Goal: Task Accomplishment & Management: Complete application form

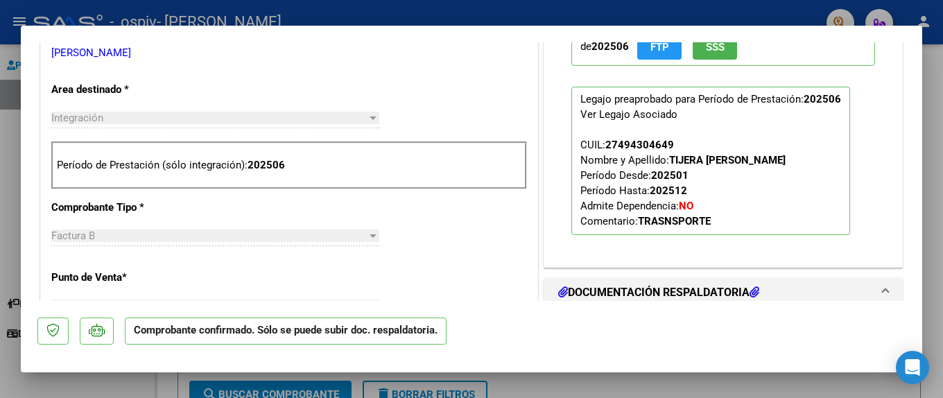
scroll to position [479, 0]
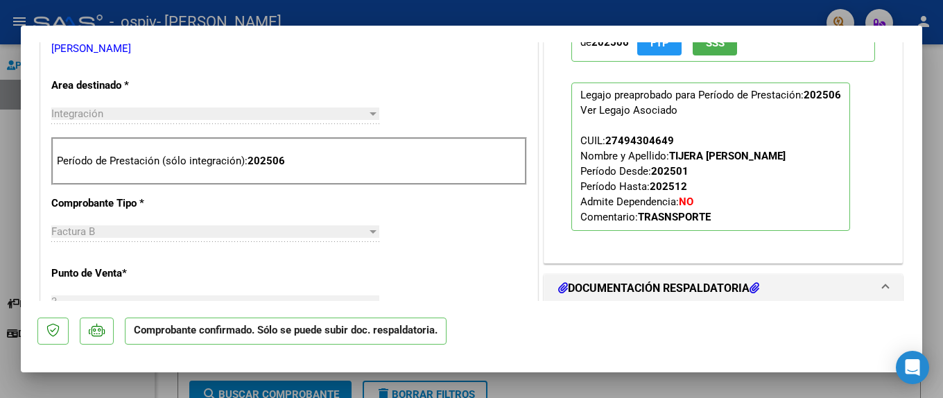
click at [8, 209] on div at bounding box center [471, 199] width 943 height 398
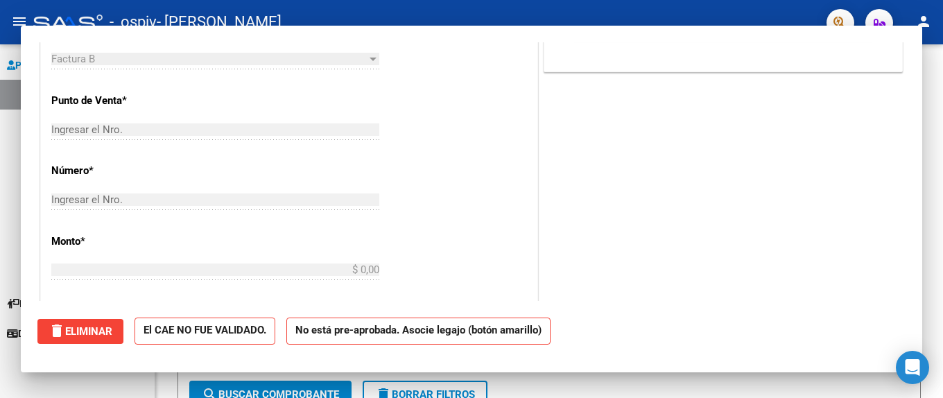
scroll to position [0, 0]
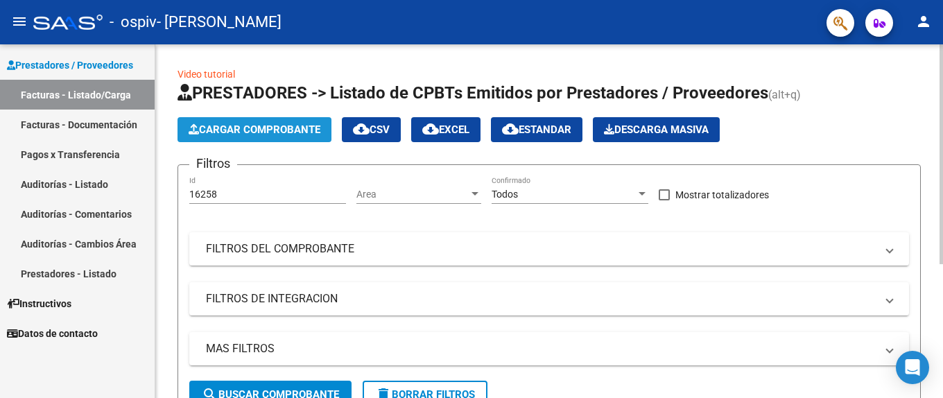
click at [223, 128] on span "Cargar Comprobante" at bounding box center [255, 129] width 132 height 12
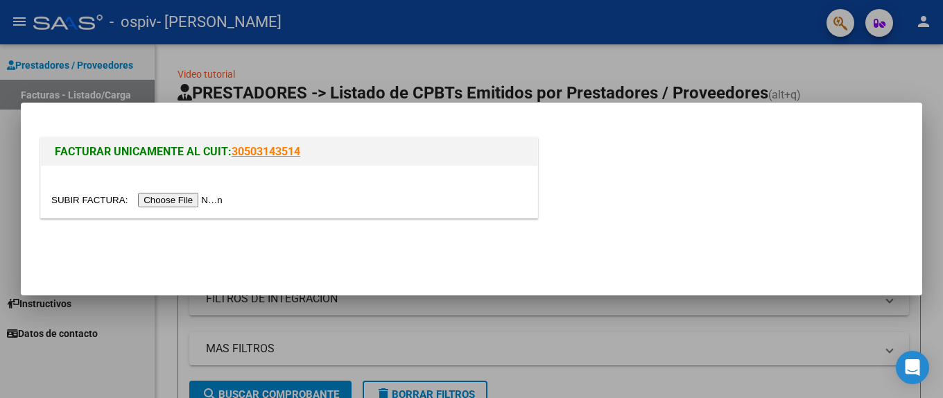
click at [85, 200] on input "file" at bounding box center [138, 200] width 175 height 15
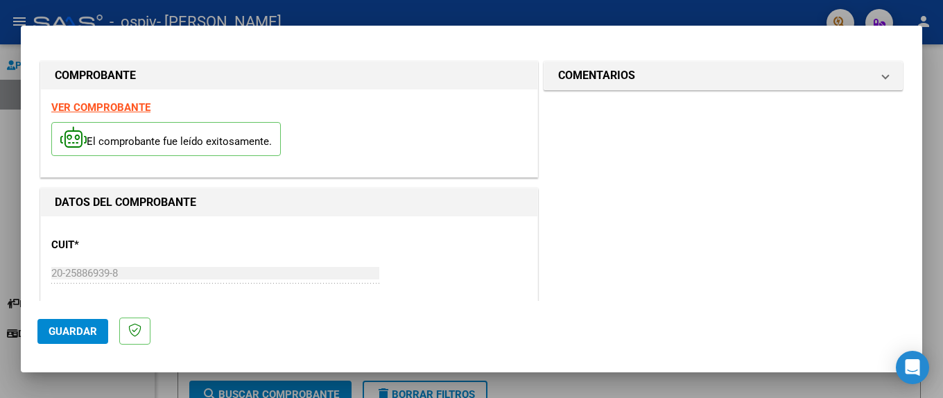
click at [80, 336] on span "Guardar" at bounding box center [73, 331] width 49 height 12
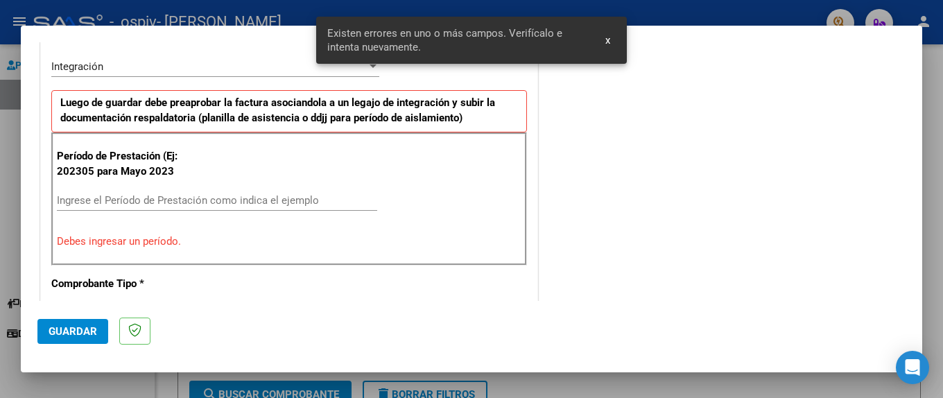
scroll to position [314, 0]
click at [85, 336] on span "Guardar" at bounding box center [73, 331] width 49 height 12
click at [269, 200] on input "Ingrese el Período de Prestación como indica el ejemplo" at bounding box center [217, 199] width 320 height 12
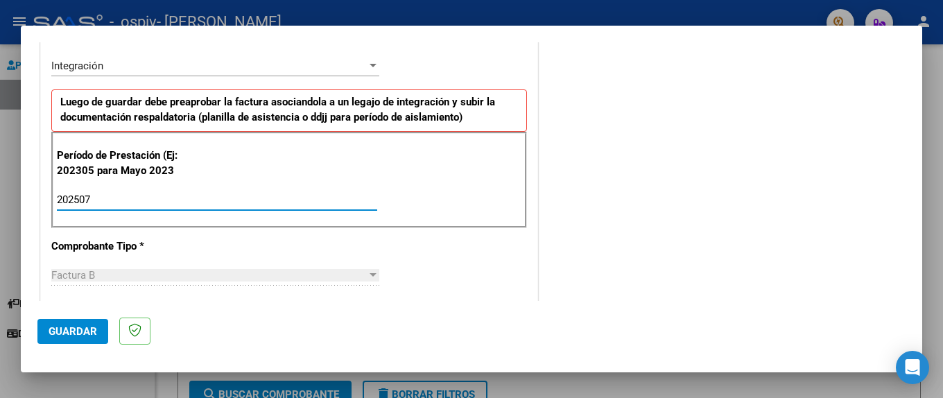
type input "202507"
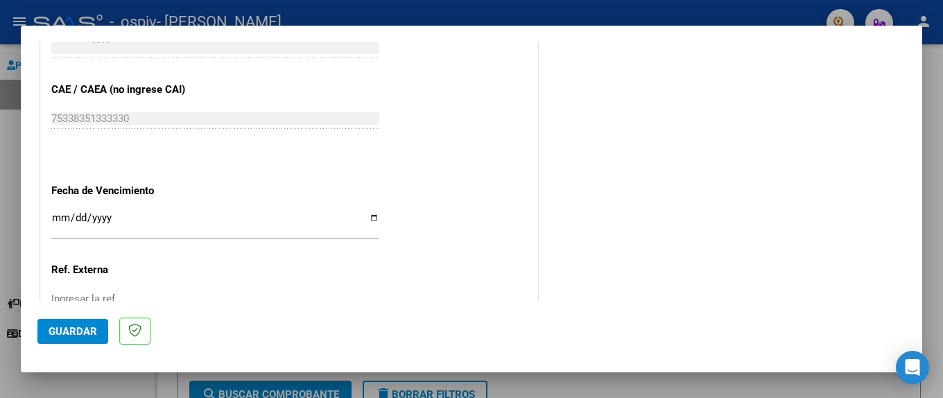
scroll to position [848, 0]
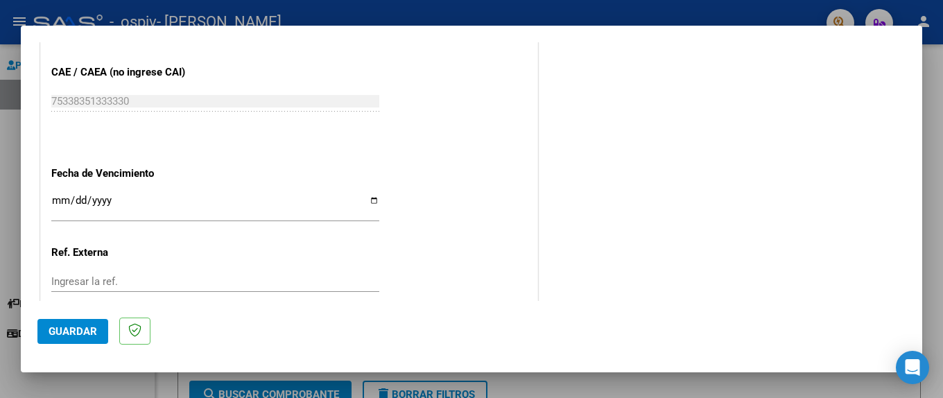
click at [55, 203] on div "Ingresar la fecha" at bounding box center [215, 207] width 328 height 30
click at [56, 200] on input "Ingresar la fecha" at bounding box center [215, 206] width 328 height 22
type input "[DATE]"
click at [73, 324] on button "Guardar" at bounding box center [72, 331] width 71 height 25
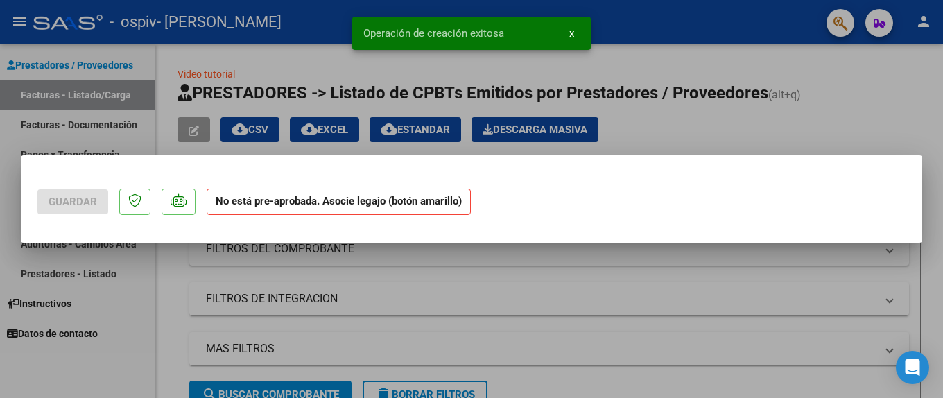
scroll to position [0, 0]
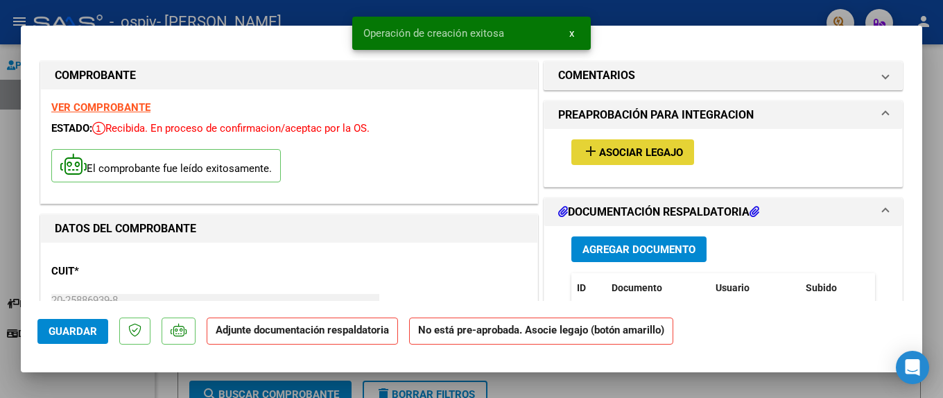
click at [627, 146] on button "add Asociar Legajo" at bounding box center [632, 152] width 123 height 26
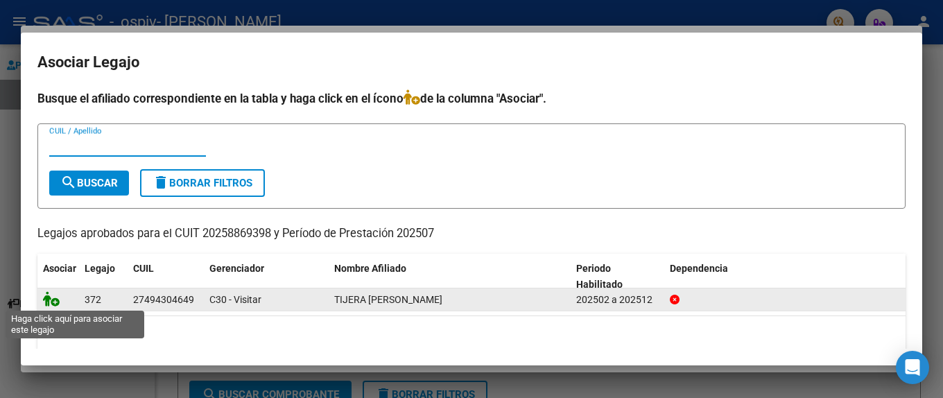
click at [48, 304] on icon at bounding box center [51, 298] width 17 height 15
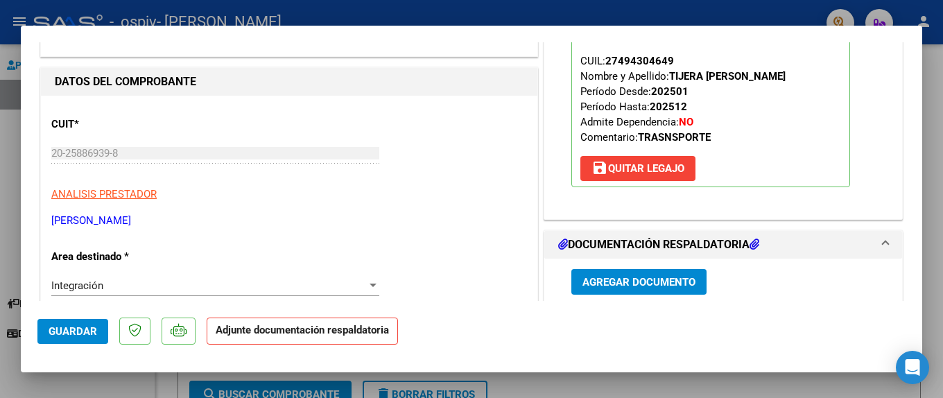
scroll to position [154, 0]
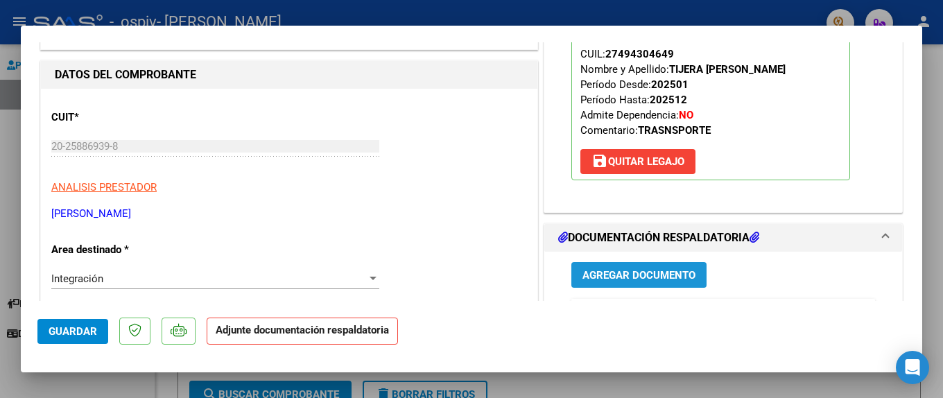
click at [639, 279] on span "Agregar Documento" at bounding box center [639, 275] width 113 height 12
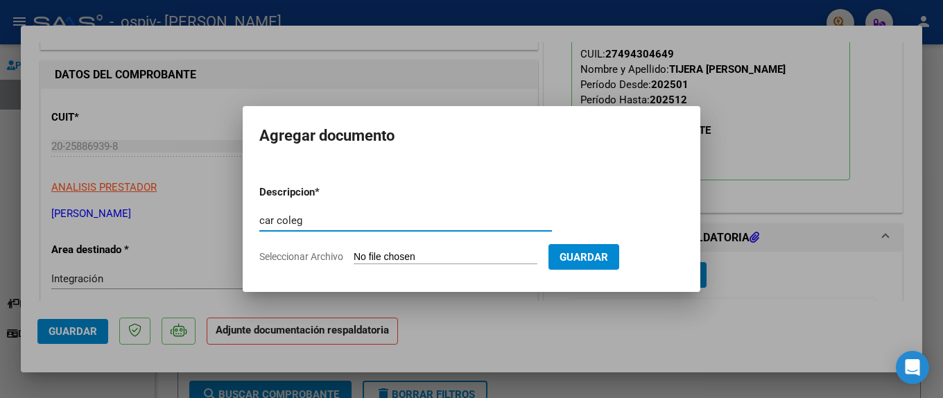
type input "car coleg"
click at [372, 251] on input "Seleccionar Archivo" at bounding box center [446, 257] width 184 height 13
type input "C:\fakepath\CAR COL 07-22.pdf"
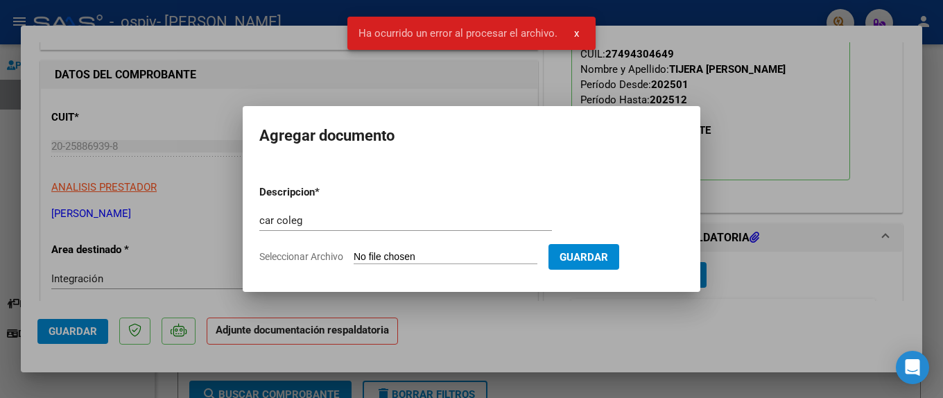
click at [376, 258] on input "Seleccionar Archivo" at bounding box center [446, 257] width 184 height 13
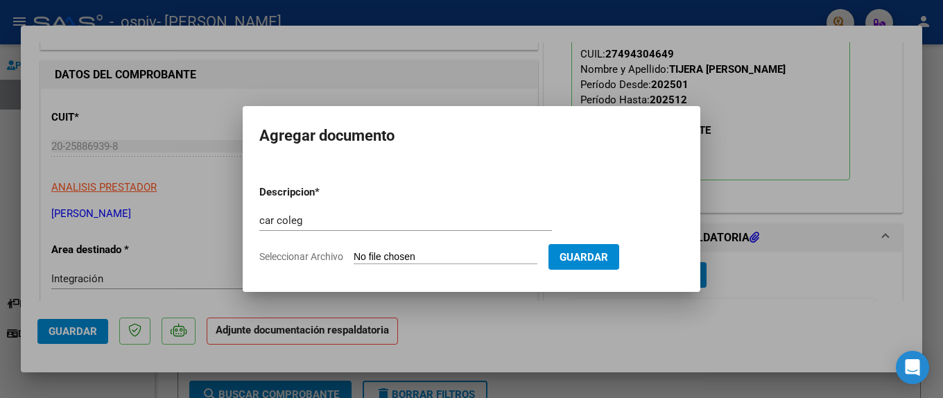
type input "C:\fakepath\CAR COL 07-225.pdf"
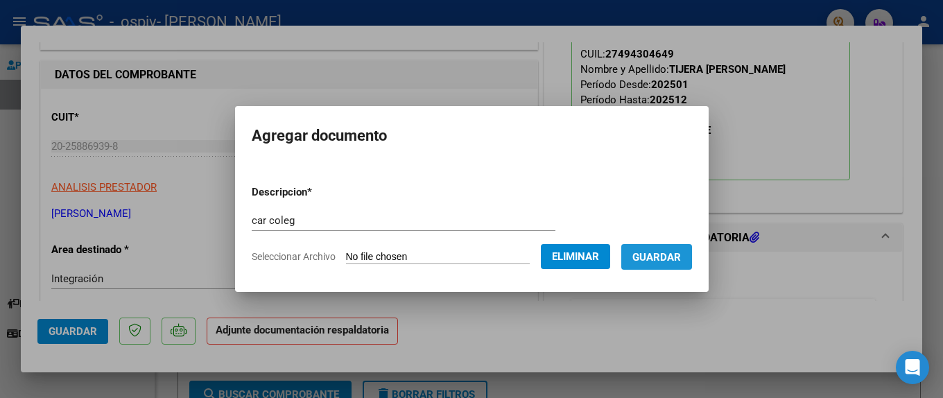
click at [643, 250] on button "Guardar" at bounding box center [656, 257] width 71 height 26
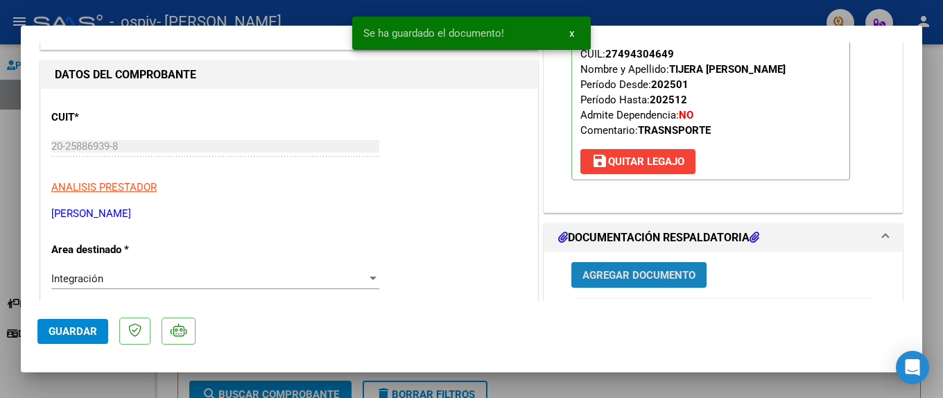
click at [666, 273] on span "Agregar Documento" at bounding box center [639, 275] width 113 height 12
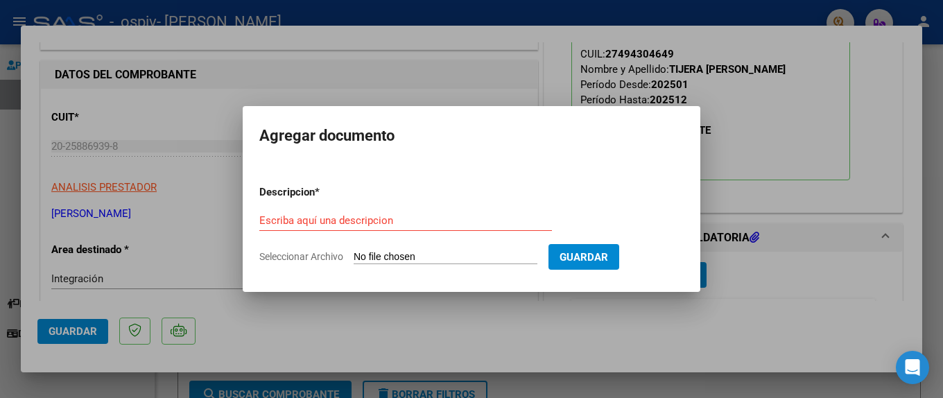
click at [372, 258] on input "Seleccionar Archivo" at bounding box center [446, 257] width 184 height 13
click at [279, 222] on input "Escriba aquí una descripcion" at bounding box center [405, 220] width 293 height 12
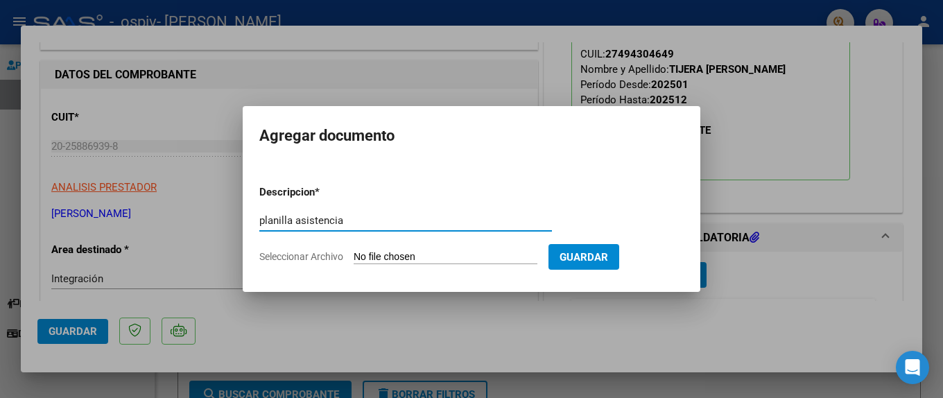
type input "planilla asistencia"
click at [381, 256] on input "Seleccionar Archivo" at bounding box center [446, 257] width 184 height 13
type input "C:\fakepath\planilla de asistencia 07-25 TIJERA .pdf"
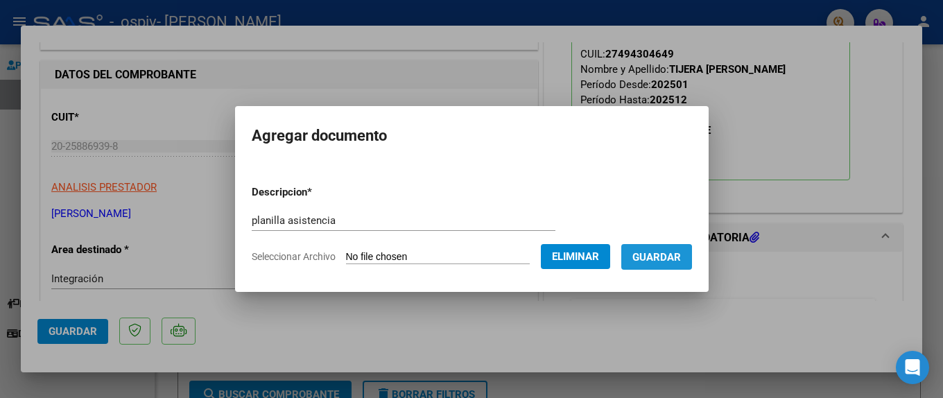
click at [679, 262] on span "Guardar" at bounding box center [656, 257] width 49 height 12
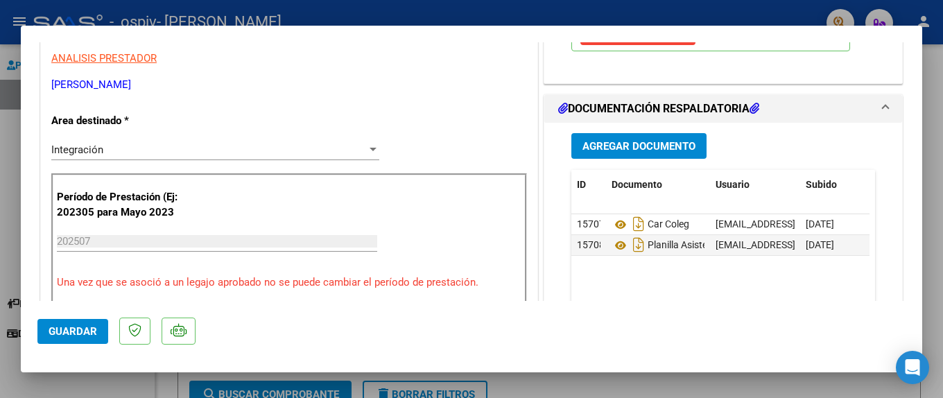
scroll to position [273, 0]
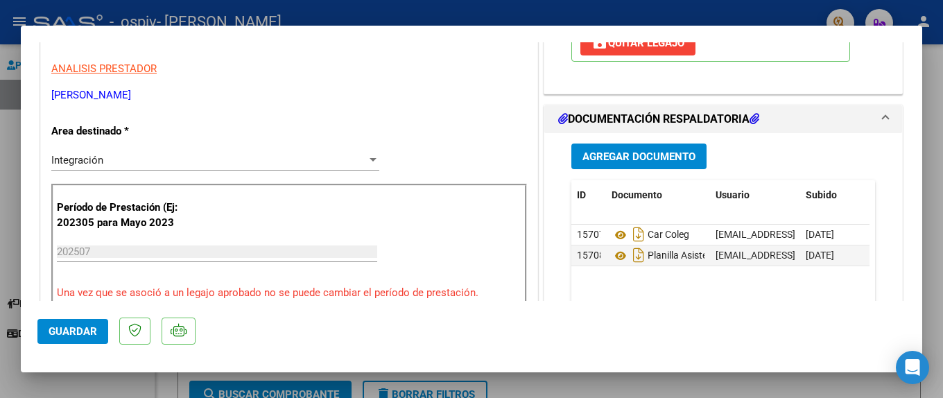
click at [620, 156] on span "Agregar Documento" at bounding box center [639, 156] width 113 height 12
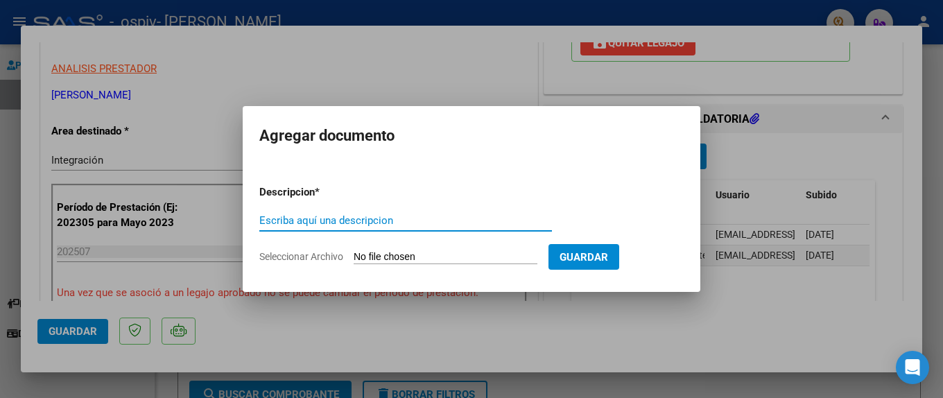
click at [392, 259] on input "Seleccionar Archivo" at bounding box center [446, 257] width 184 height 13
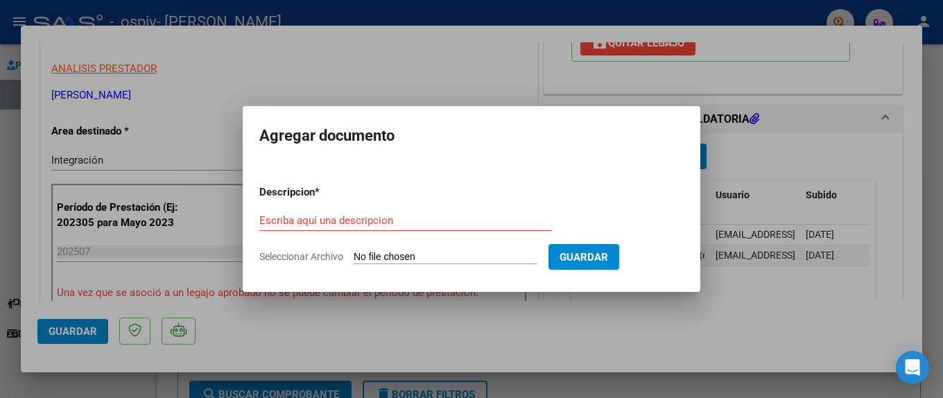
type input "C:\fakepath\TIJERA CIELO PRESUPUESTO TRASLADO 2025.pdf"
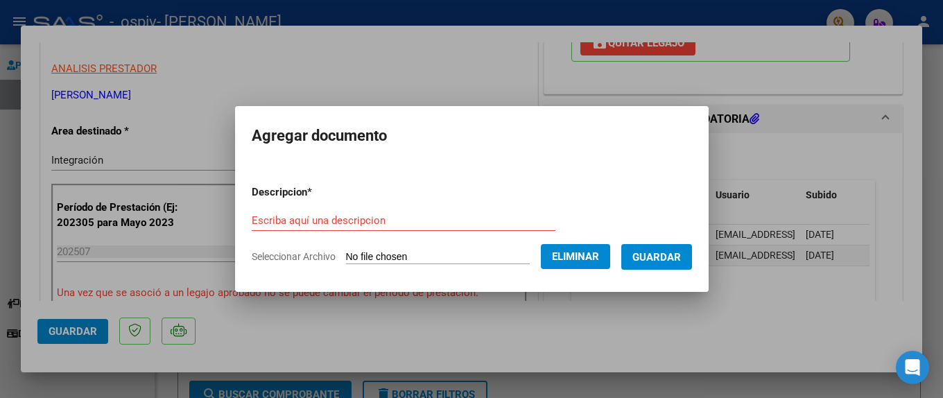
click at [289, 214] on input "Escriba aquí una descripcion" at bounding box center [404, 220] width 304 height 12
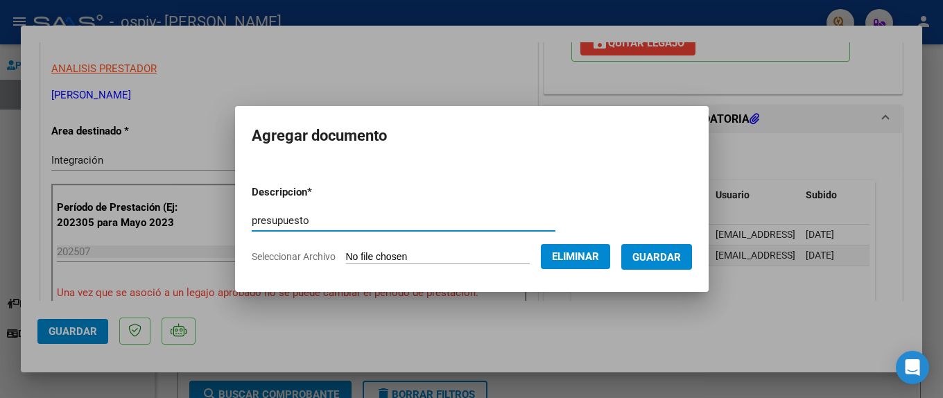
type input "presupuesto"
click at [632, 264] on span "Guardar" at bounding box center [656, 257] width 49 height 12
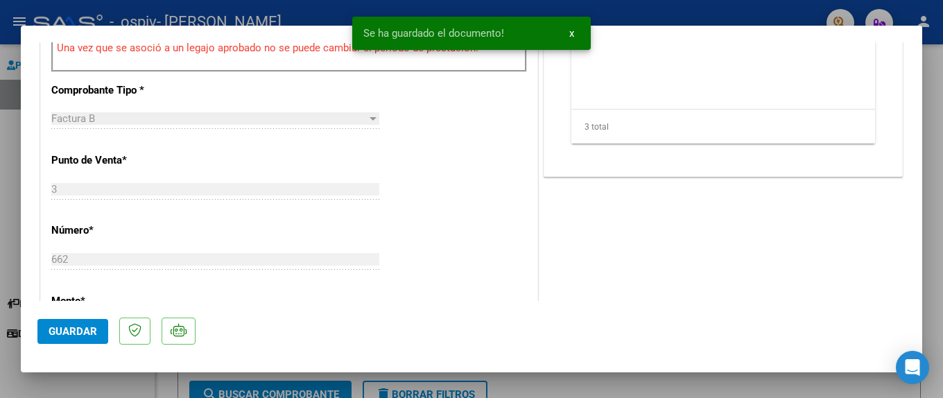
scroll to position [594, 0]
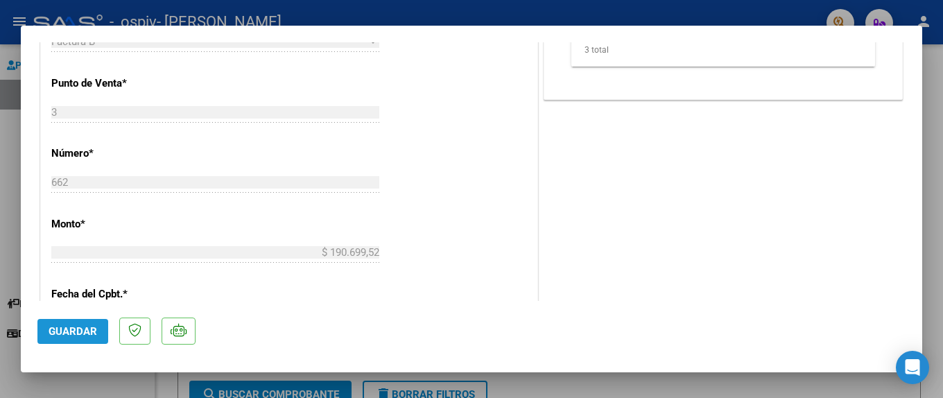
click at [65, 333] on span "Guardar" at bounding box center [73, 331] width 49 height 12
